Goal: Task Accomplishment & Management: Use online tool/utility

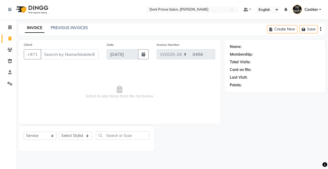
select select "8540"
select select "service"
click at [70, 56] on input "Client" at bounding box center [70, 54] width 58 height 10
click at [49, 54] on input "5552277740" at bounding box center [56, 54] width 31 height 10
type input "552277740"
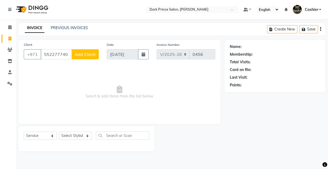
click at [87, 53] on span "Add Client" at bounding box center [85, 54] width 21 height 5
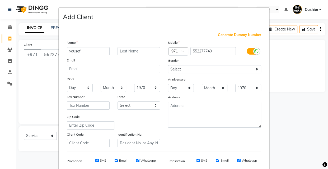
type input "yousef"
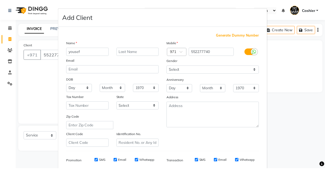
scroll to position [77, 0]
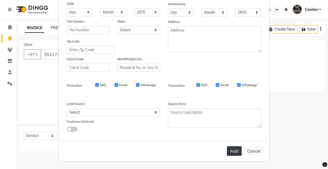
click at [234, 151] on button "Add" at bounding box center [234, 151] width 15 height 10
type input "55*****40"
select select
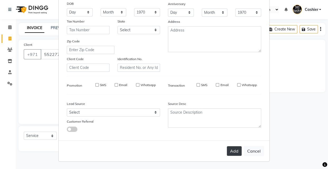
select select
checkbox input "false"
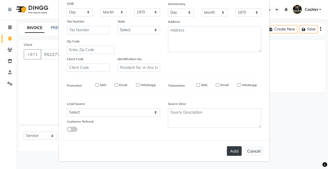
checkbox input "false"
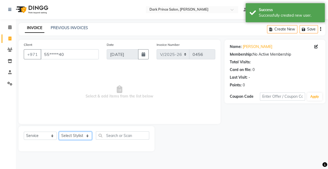
click at [73, 135] on select "Select Stylist [PERSON_NAME] [PERSON_NAME]" at bounding box center [75, 135] width 33 height 8
select select "84431"
click at [59, 131] on select "Select Stylist [PERSON_NAME] [PERSON_NAME]" at bounding box center [75, 135] width 33 height 8
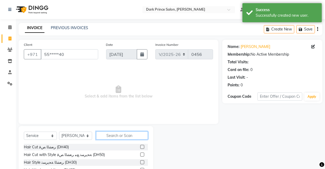
click at [105, 134] on input "text" at bounding box center [122, 135] width 52 height 8
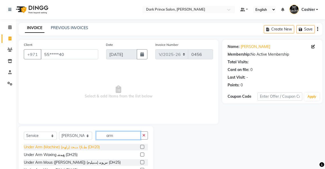
type input "arm"
click at [61, 148] on div "Under Arm (Machine) (زﺎﻬﺟ) ﻂﺑﻹا ﺖﺤﺗ (DH20)" at bounding box center [62, 147] width 76 height 6
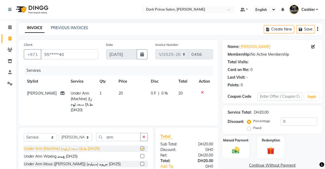
checkbox input "false"
click at [232, 147] on img at bounding box center [235, 149] width 13 height 9
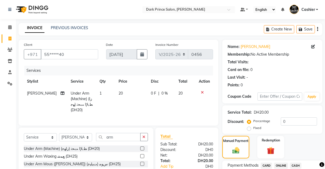
click at [268, 164] on span "CARD" at bounding box center [265, 165] width 11 height 6
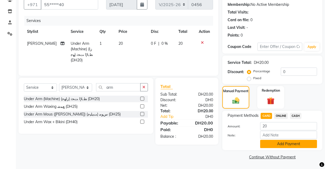
click at [282, 142] on button "Add Payment" at bounding box center [288, 144] width 57 height 8
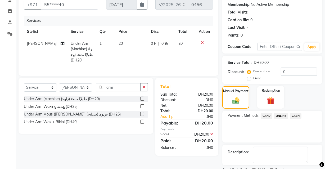
scroll to position [71, 0]
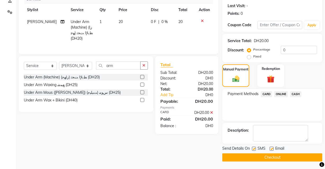
click at [294, 158] on button "Checkout" at bounding box center [272, 157] width 100 height 8
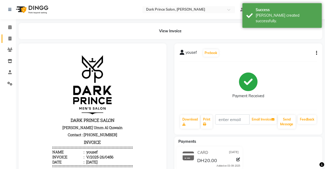
click at [11, 37] on icon at bounding box center [9, 38] width 3 height 4
select select "service"
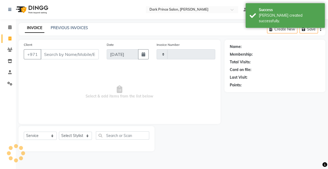
type input "0457"
select select "8540"
